Goal: Transaction & Acquisition: Subscribe to service/newsletter

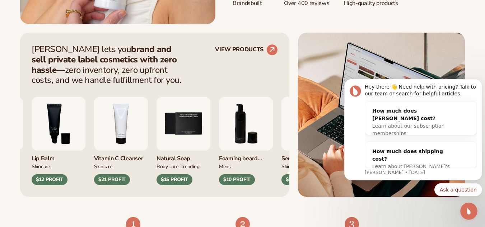
scroll to position [311, 0]
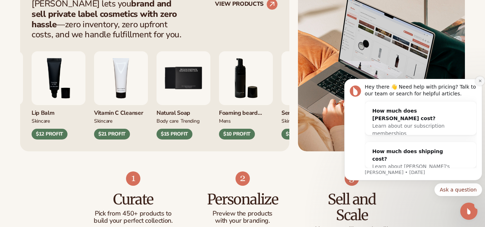
click at [480, 81] on icon "Dismiss notification" at bounding box center [480, 81] width 4 height 4
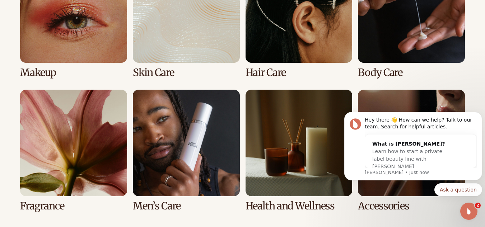
scroll to position [1436, 0]
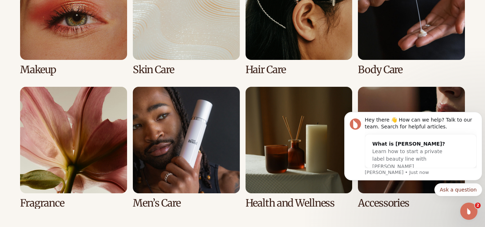
click at [193, 131] on link "6 / 8" at bounding box center [186, 148] width 107 height 122
click at [207, 134] on link "6 / 8" at bounding box center [186, 148] width 107 height 122
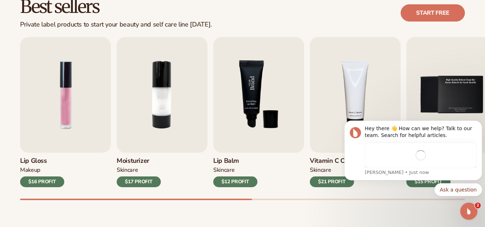
click at [257, 121] on img "3 / 9" at bounding box center [258, 95] width 91 height 116
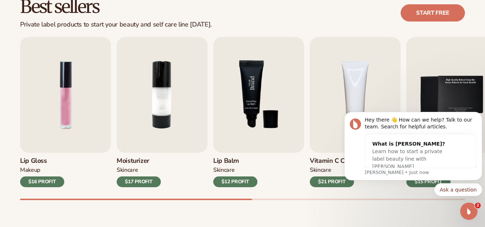
click at [257, 121] on img "3 / 9" at bounding box center [258, 95] width 91 height 116
click at [481, 113] on icon "Dismiss notification" at bounding box center [479, 114] width 3 height 3
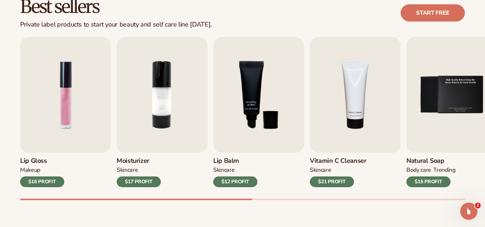
click at [425, 184] on div "$15 PROFIT" at bounding box center [428, 182] width 44 height 11
click at [325, 179] on div "$21 PROFIT" at bounding box center [332, 182] width 44 height 11
click at [240, 179] on div "$12 PROFIT" at bounding box center [235, 182] width 44 height 11
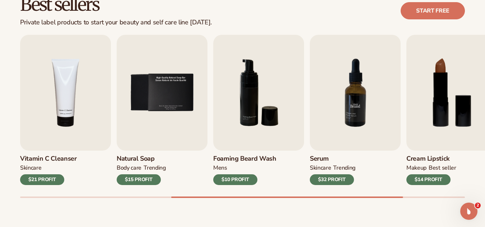
click at [365, 95] on img "7 / 9" at bounding box center [355, 93] width 91 height 116
click at [431, 12] on link "Start free" at bounding box center [433, 10] width 64 height 17
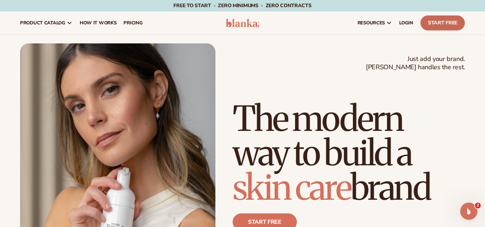
click at [427, 22] on link "Start Free" at bounding box center [442, 22] width 45 height 15
